Goal: Information Seeking & Learning: Learn about a topic

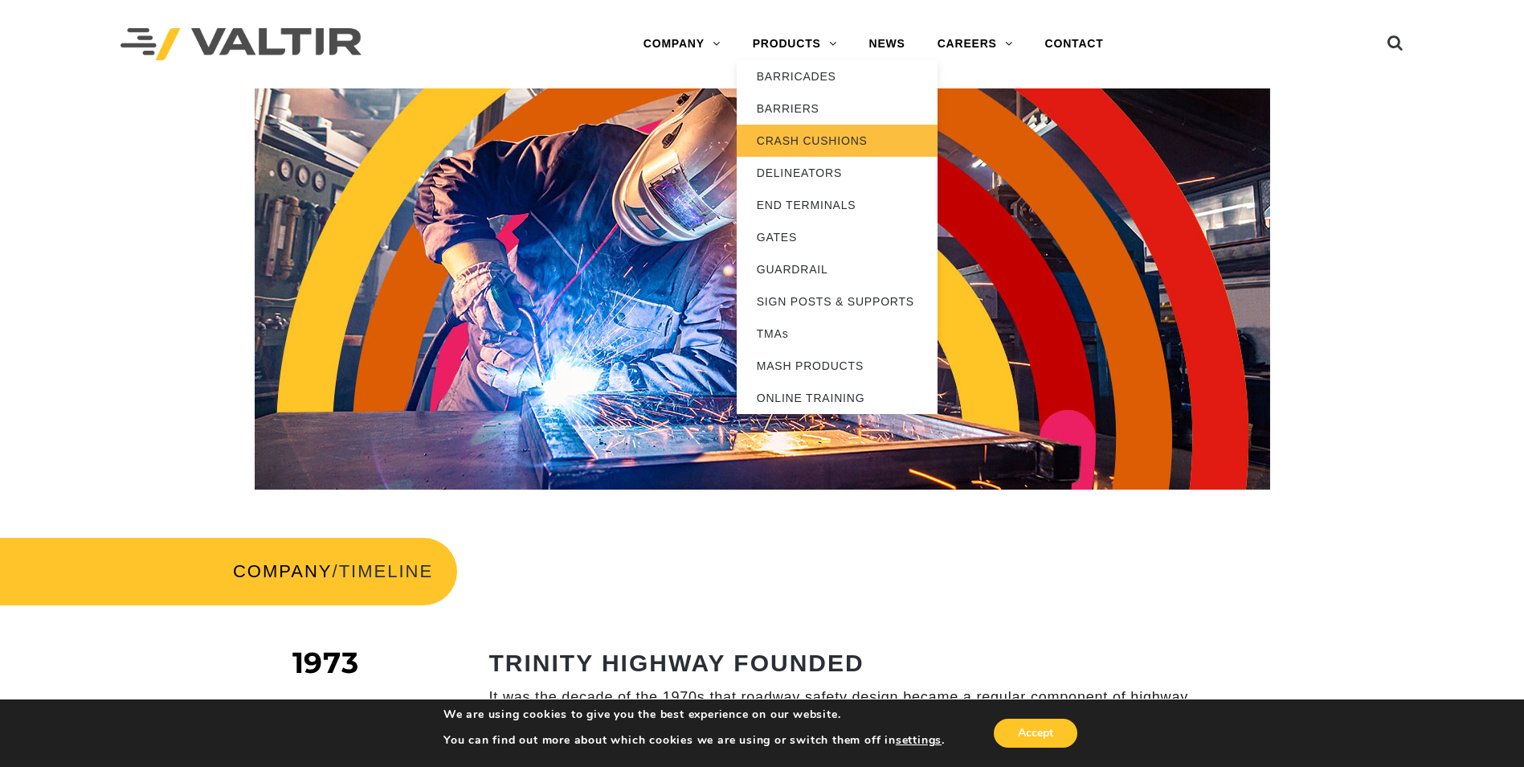
click at [783, 138] on link "CRASH CUSHIONS" at bounding box center [837, 141] width 201 height 32
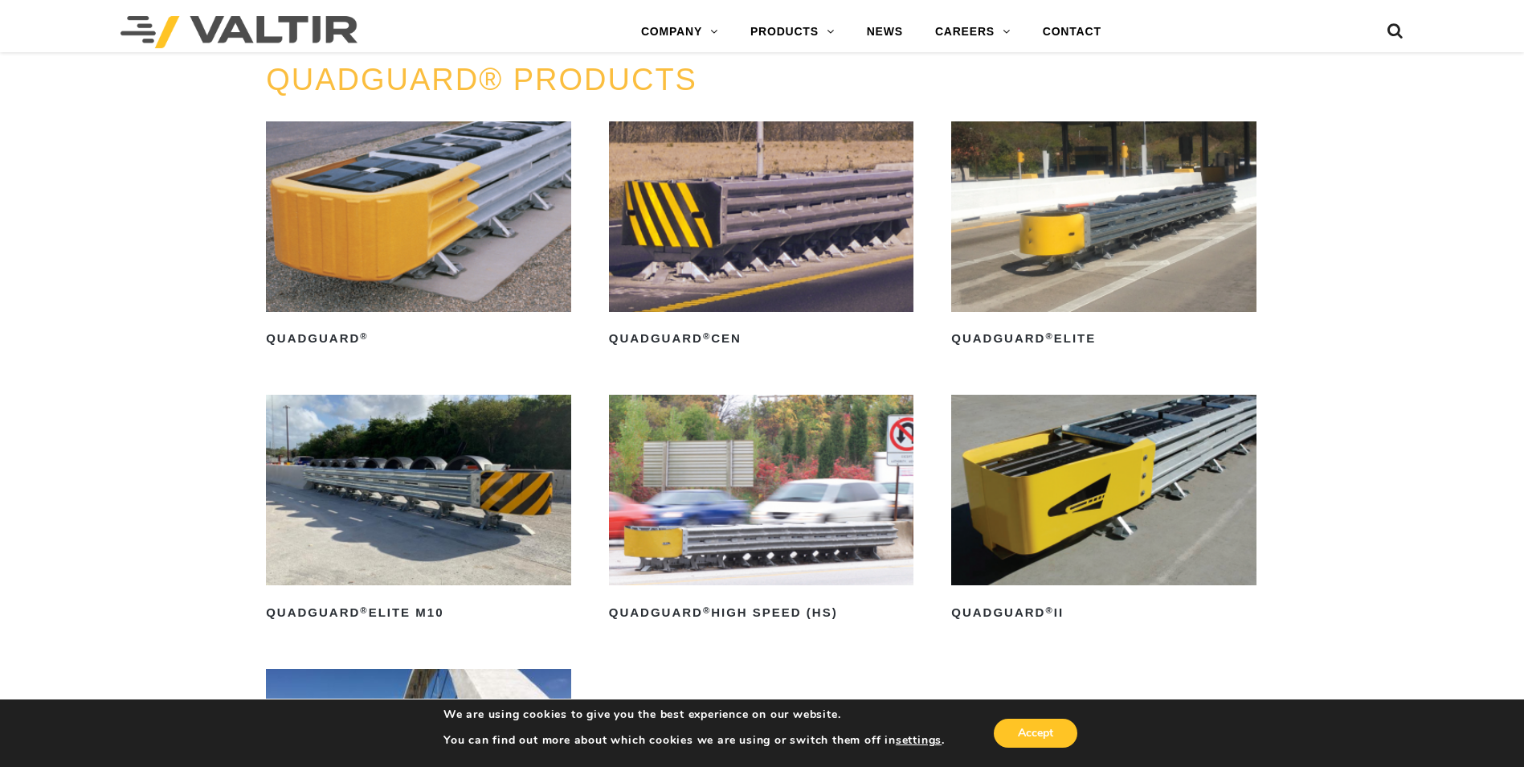
scroll to position [1125, 0]
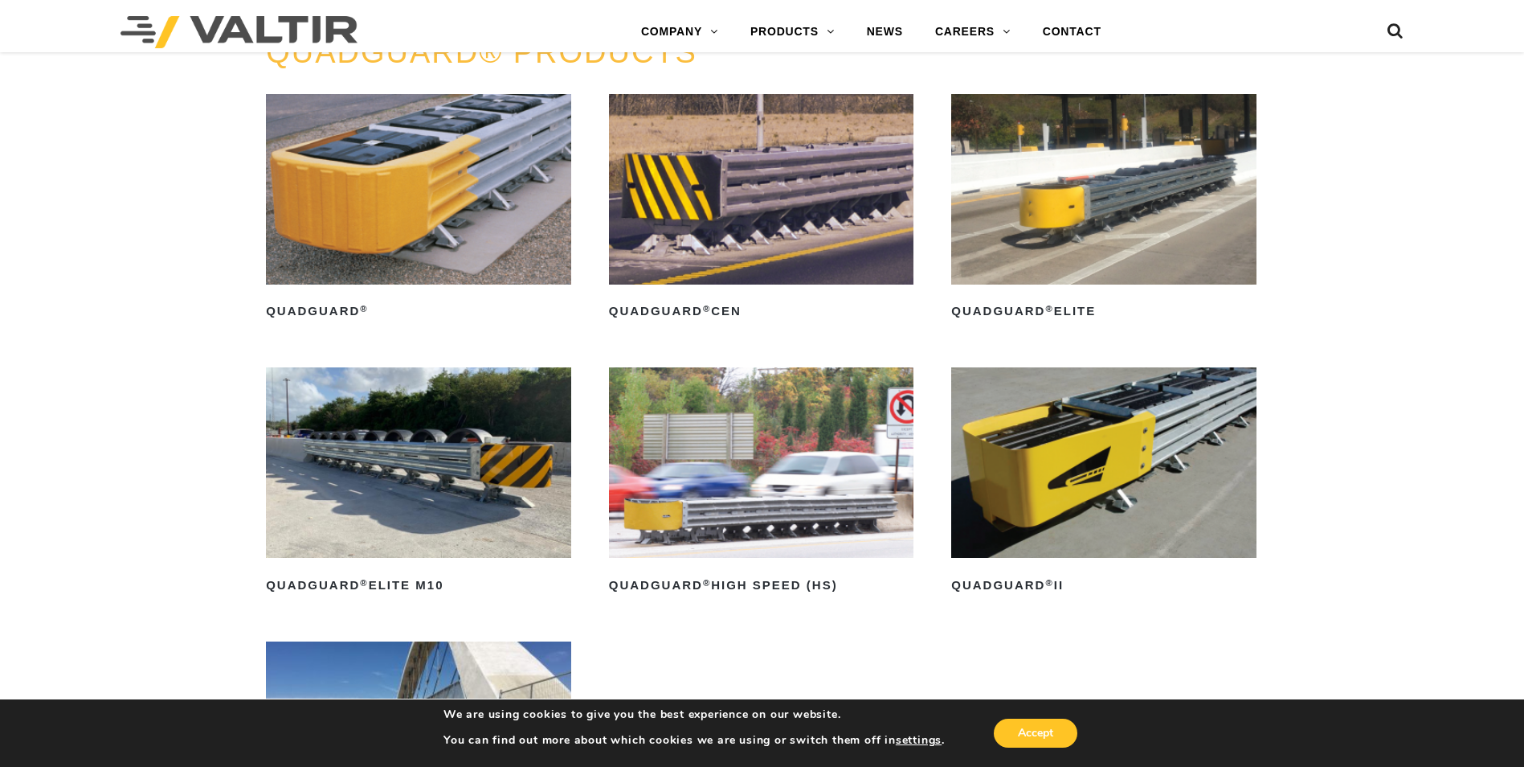
click at [1090, 489] on img at bounding box center [1103, 462] width 305 height 190
